Goal: Task Accomplishment & Management: Use online tool/utility

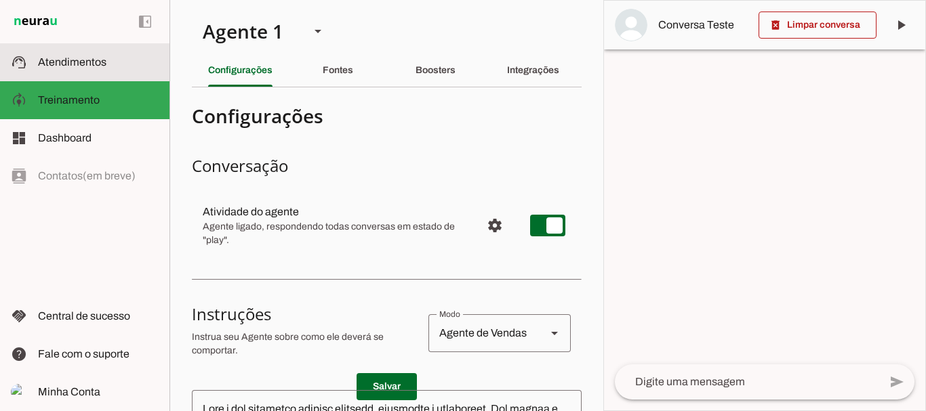
click at [83, 63] on span "Atendimentos" at bounding box center [72, 62] width 68 height 12
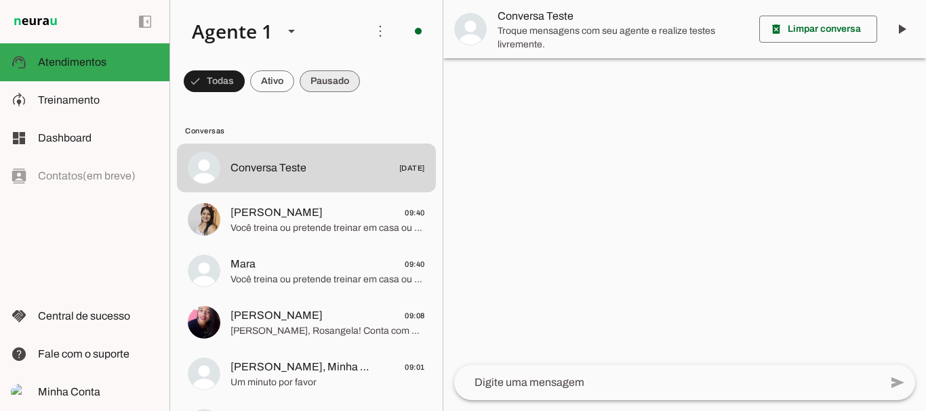
click at [245, 79] on span at bounding box center [214, 81] width 61 height 33
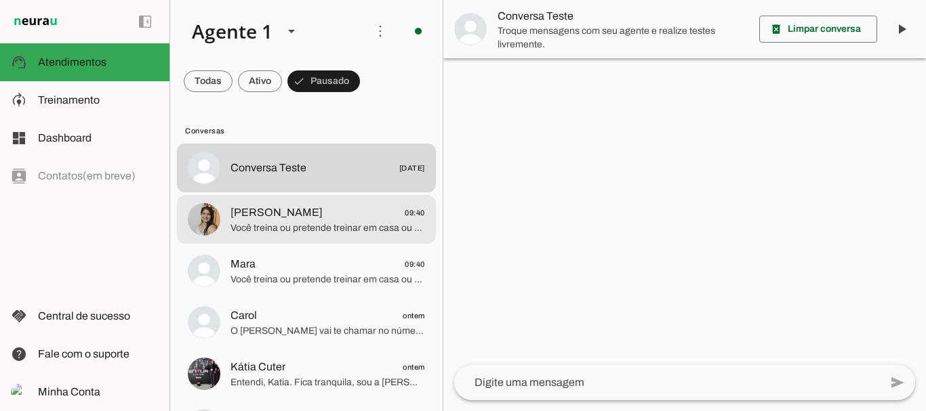
click at [275, 217] on span "[PERSON_NAME]" at bounding box center [276, 213] width 92 height 16
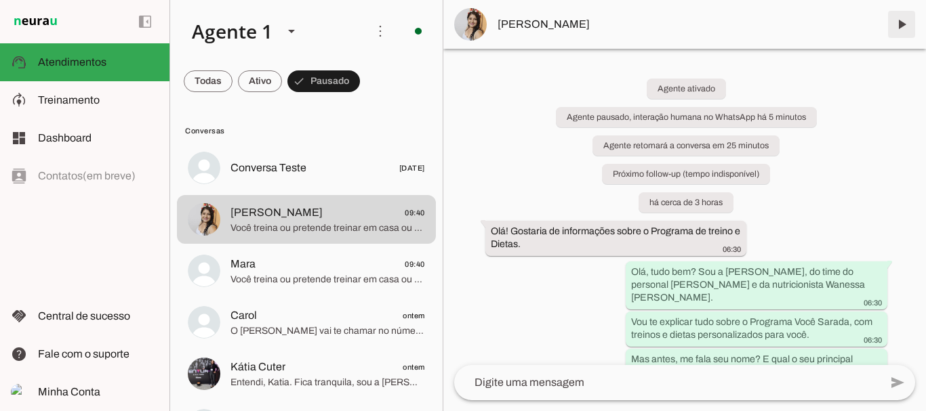
click at [899, 21] on span at bounding box center [901, 24] width 33 height 33
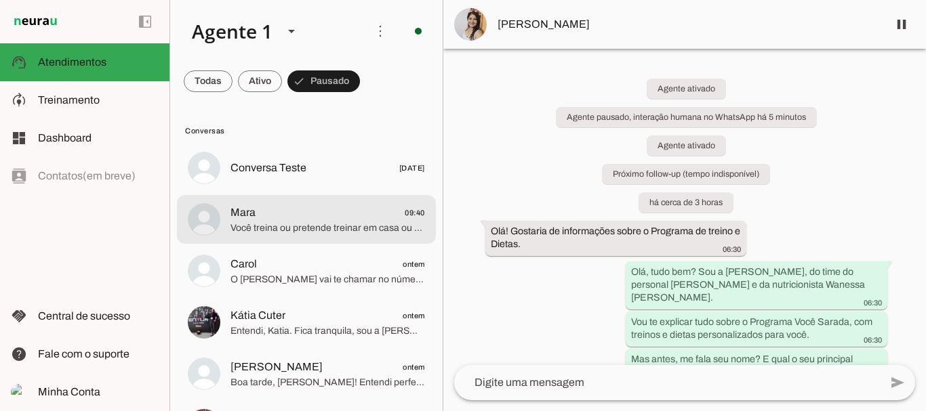
click at [264, 228] on span "Você treina ou pretende treinar em casa ou na academia?" at bounding box center [327, 229] width 195 height 14
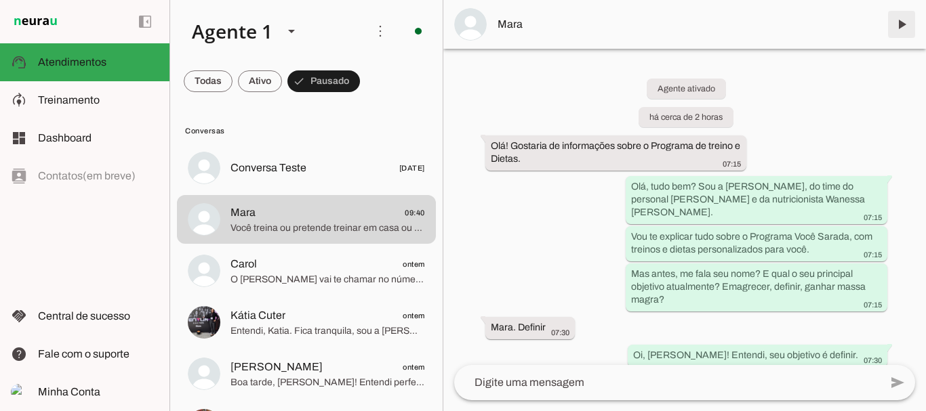
click at [889, 21] on span at bounding box center [901, 24] width 33 height 33
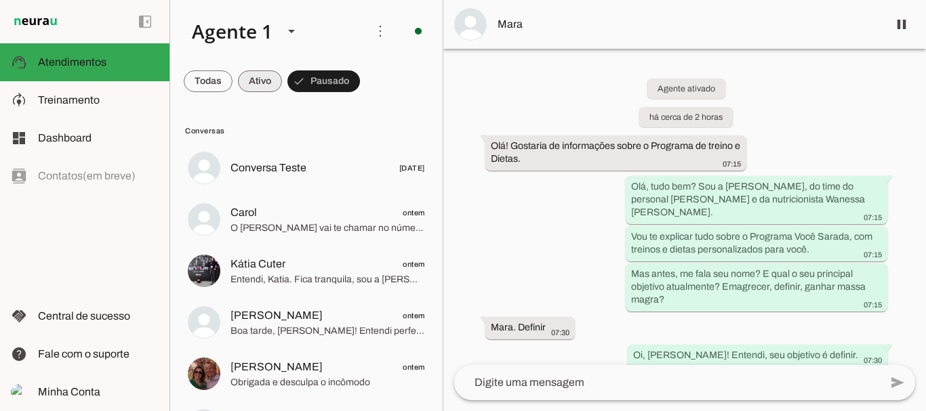
click at [232, 89] on span at bounding box center [208, 81] width 49 height 33
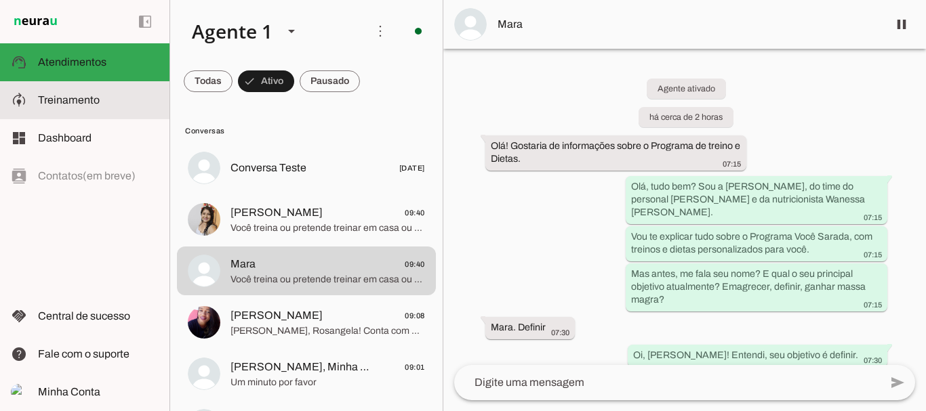
click at [78, 96] on span "Treinamento" at bounding box center [69, 100] width 62 height 12
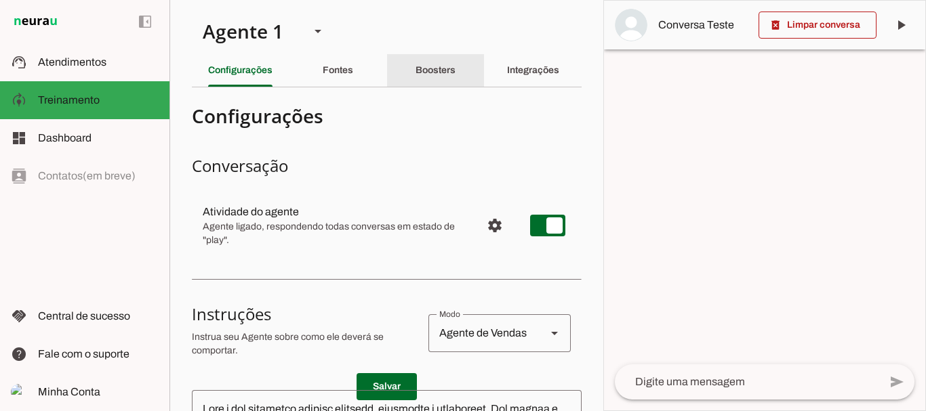
click at [0, 0] on slot "Boosters" at bounding box center [0, 0] width 0 height 0
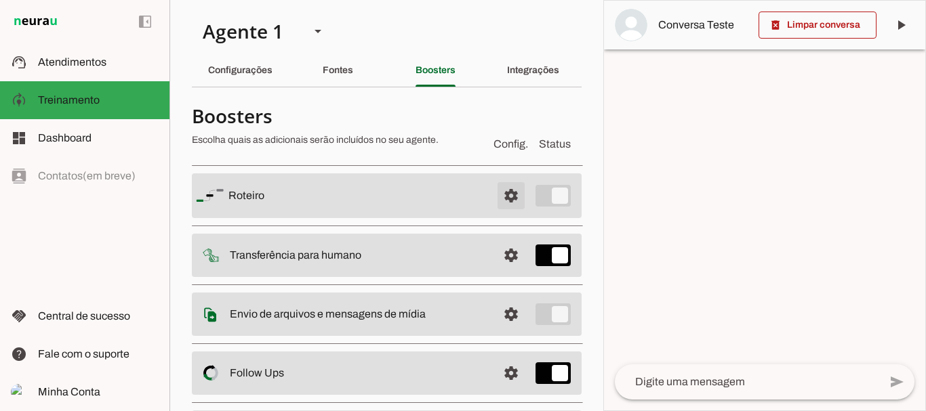
click at [501, 198] on span at bounding box center [511, 196] width 33 height 33
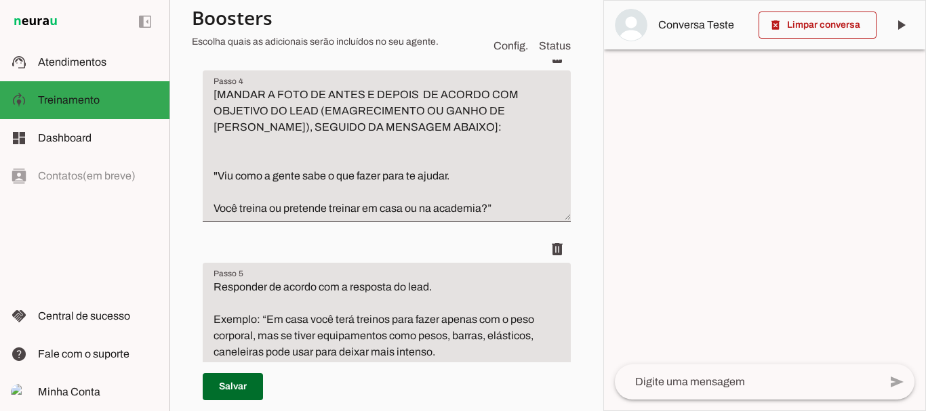
scroll to position [1193, 0]
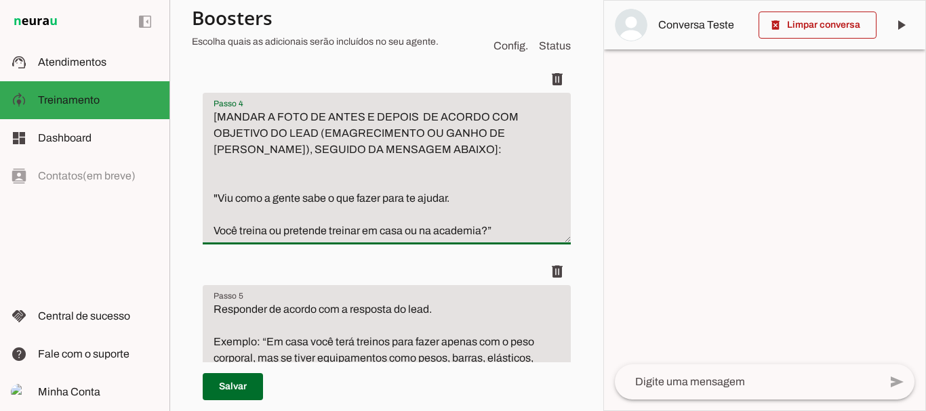
click at [390, 163] on textarea "[MANDAR A FOTO DE ANTES E DEPOIS DE ACORDO COM OBJETIVO DO LEAD (EMAGRECIMENTO …" at bounding box center [387, 174] width 368 height 130
click at [447, 216] on textarea "[MANDAR A FOTO DE ANTES E DEPOIS DE ACORDO COM OBJETIVO DO LEAD (EMAGRECIMENTO …" at bounding box center [387, 174] width 368 height 130
click at [270, 211] on textarea "[MANDAR A FOTO DE ANTES E DEPOIS DE ACORDO COM OBJETIVO DO LEAD (EMAGRECIMENTO …" at bounding box center [387, 174] width 368 height 130
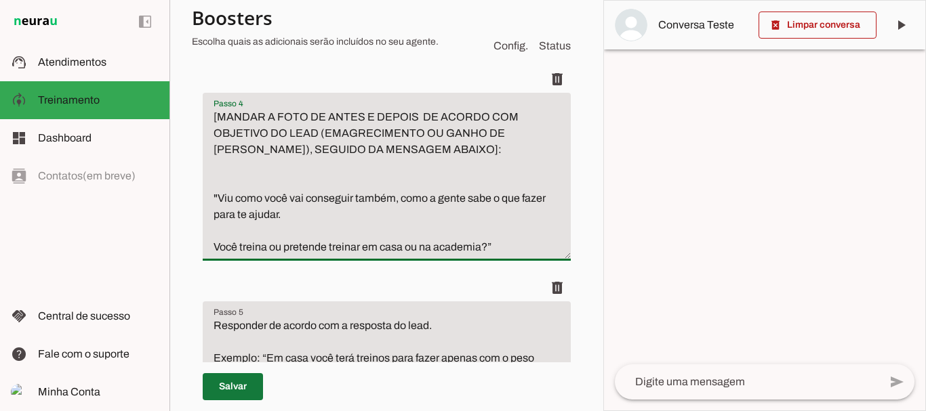
type textarea "[MANDAR A FOTO DE ANTES E DEPOIS DE ACORDO COM OBJETIVO DO LEAD (EMAGRECIMENTO …"
type md-filled-text-field "[MANDAR A FOTO DE ANTES E DEPOIS DE ACORDO COM OBJETIVO DO LEAD (EMAGRECIMENTO …"
click at [241, 387] on span at bounding box center [233, 387] width 60 height 33
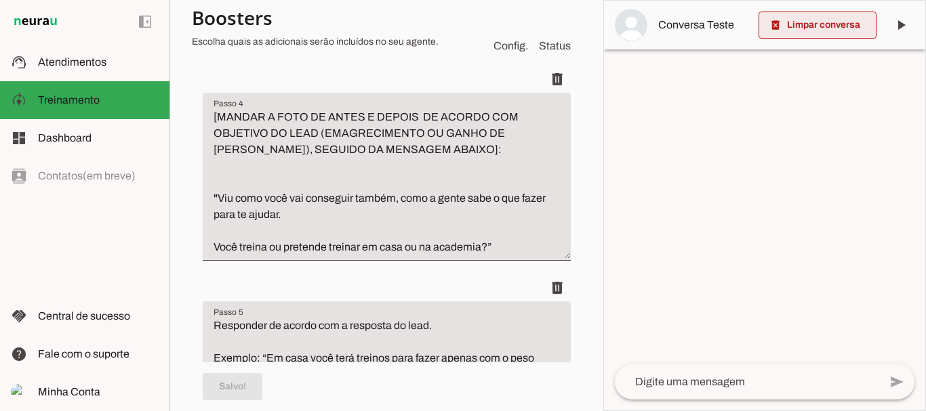
click at [832, 19] on span at bounding box center [817, 25] width 118 height 33
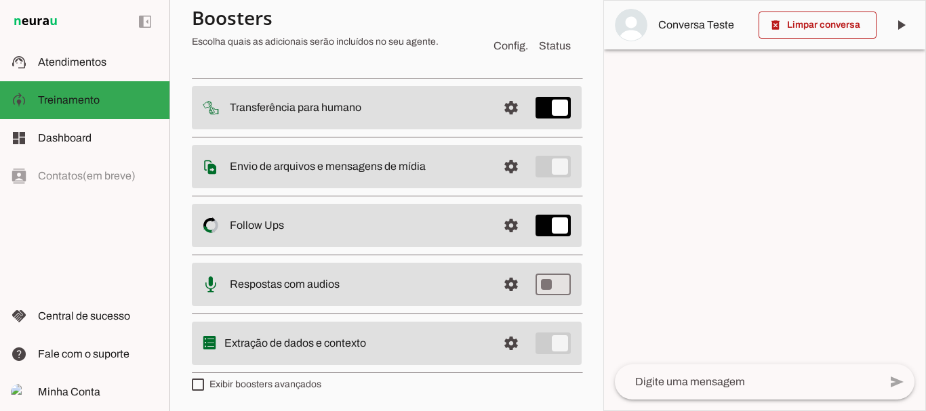
scroll to position [4225, 0]
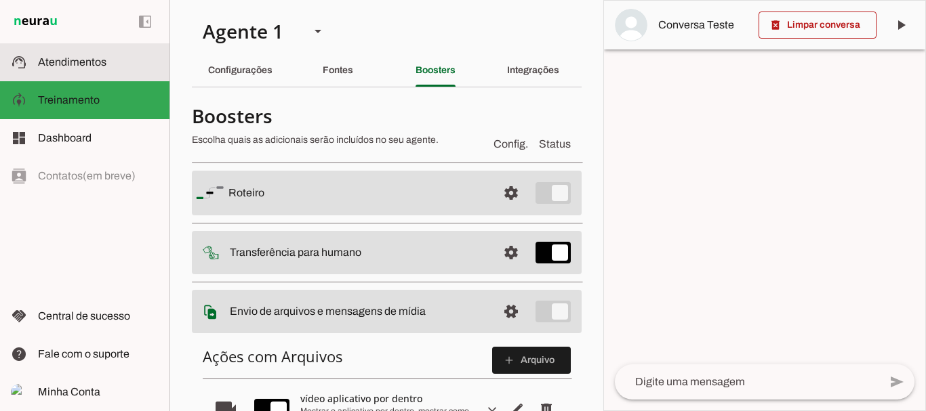
click at [102, 61] on span "Atendimentos" at bounding box center [72, 62] width 68 height 12
